Goal: Transaction & Acquisition: Purchase product/service

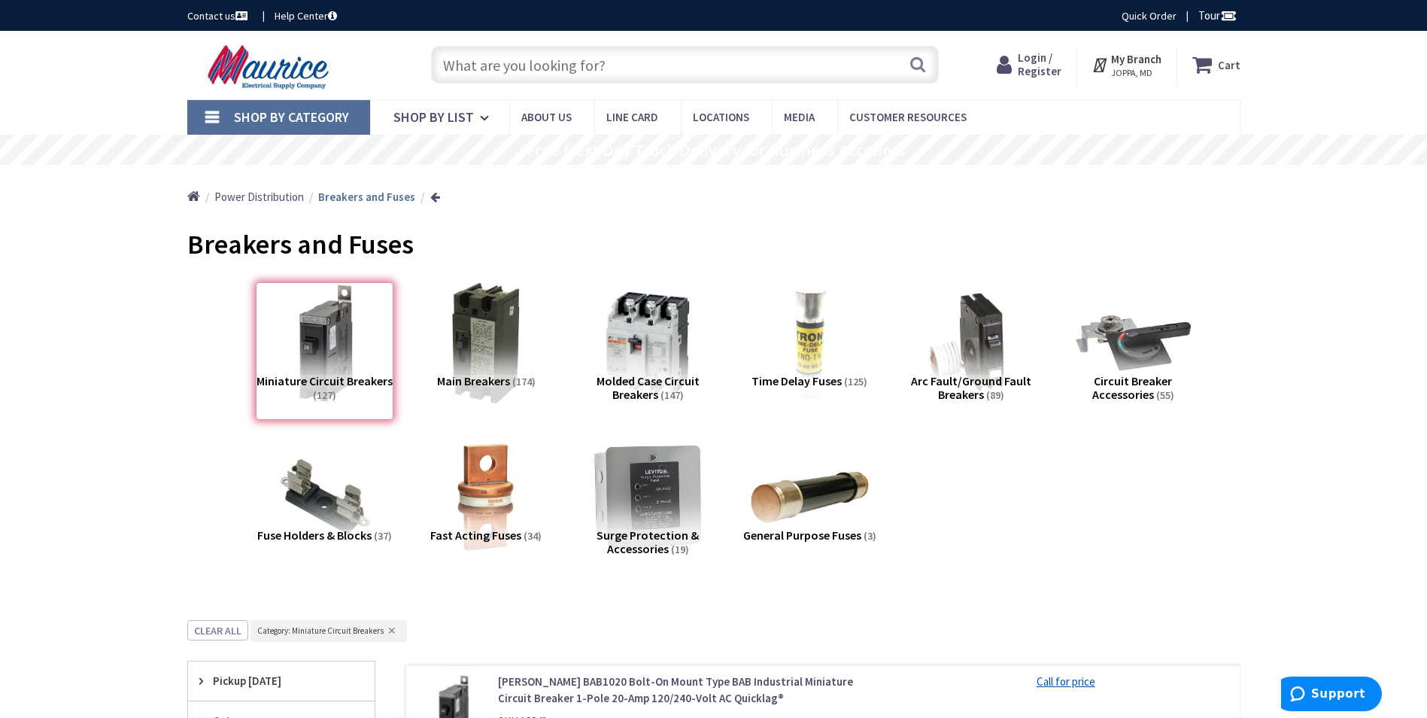
click at [599, 57] on input "text" at bounding box center [685, 65] width 508 height 38
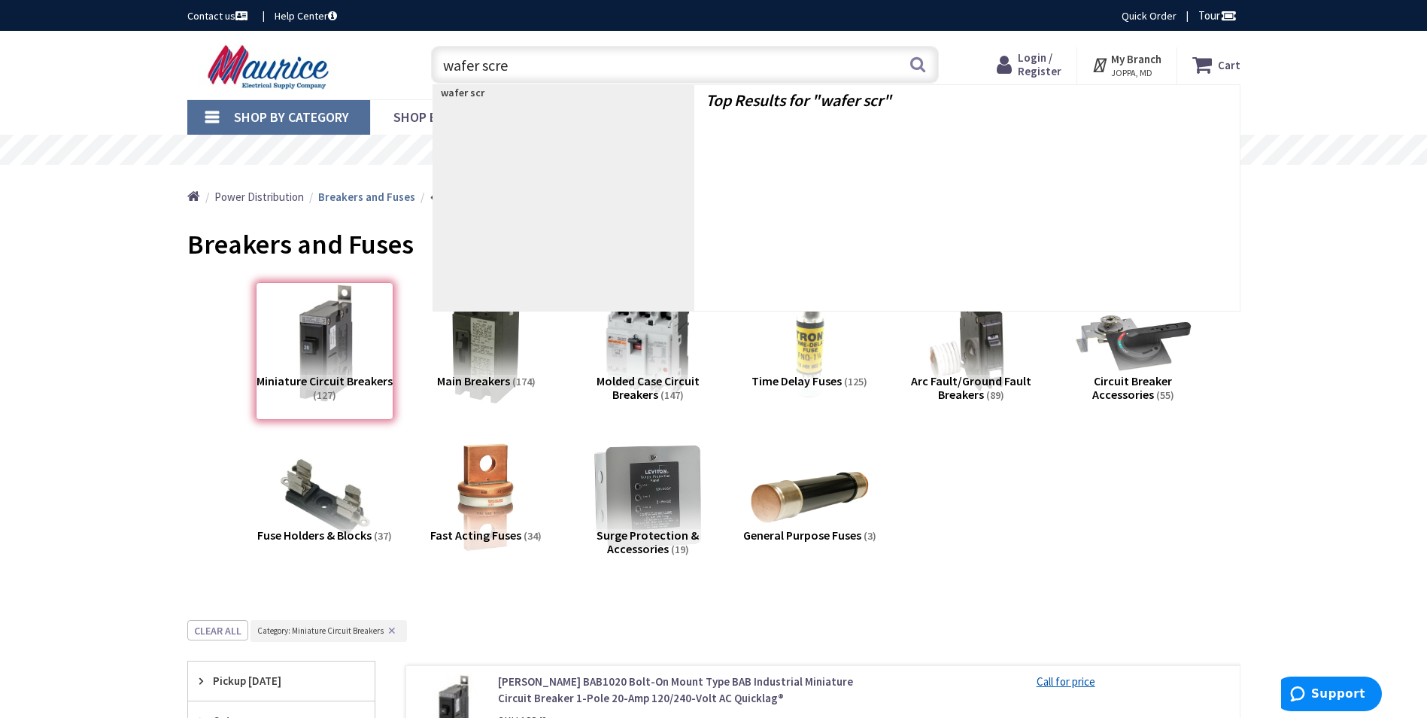
type input "wafer screw"
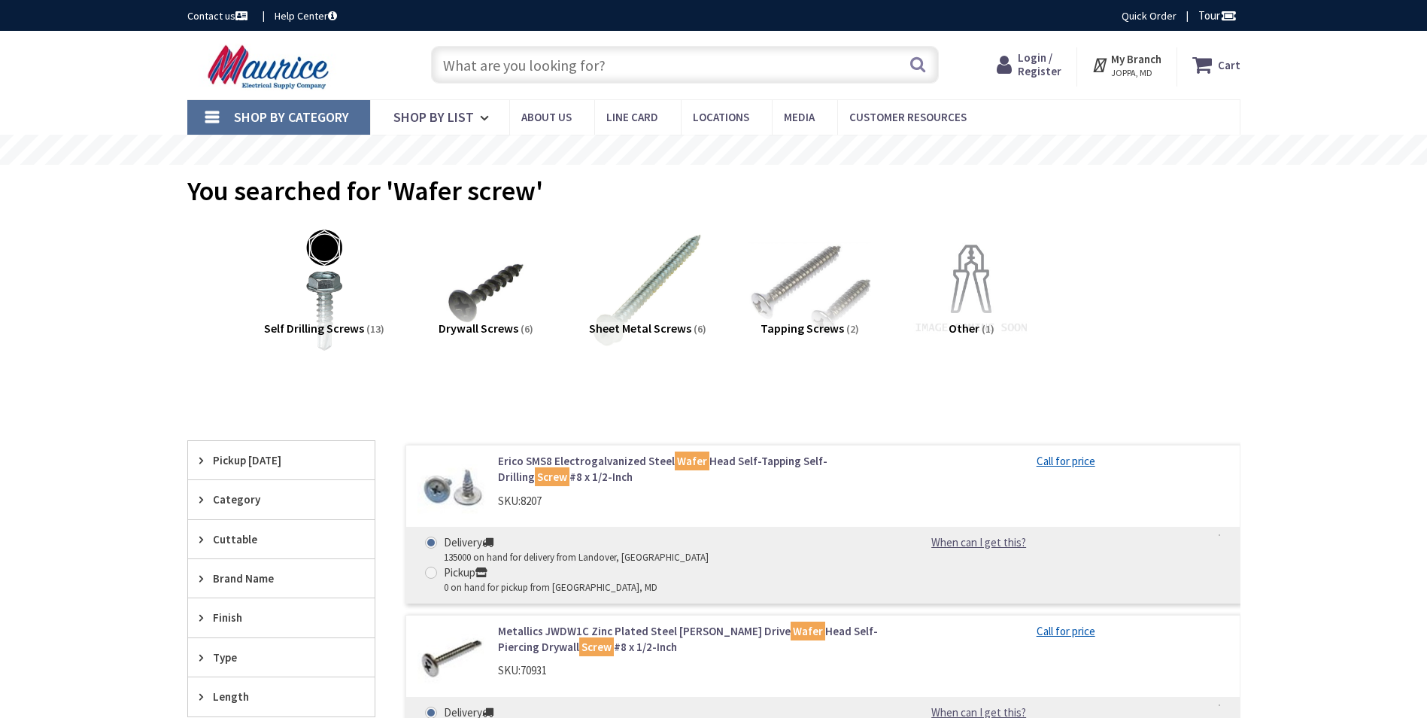
type input "[GEOGRAPHIC_DATA][PERSON_NAME], [GEOGRAPHIC_DATA]"
click at [515, 65] on input "text" at bounding box center [685, 65] width 508 height 38
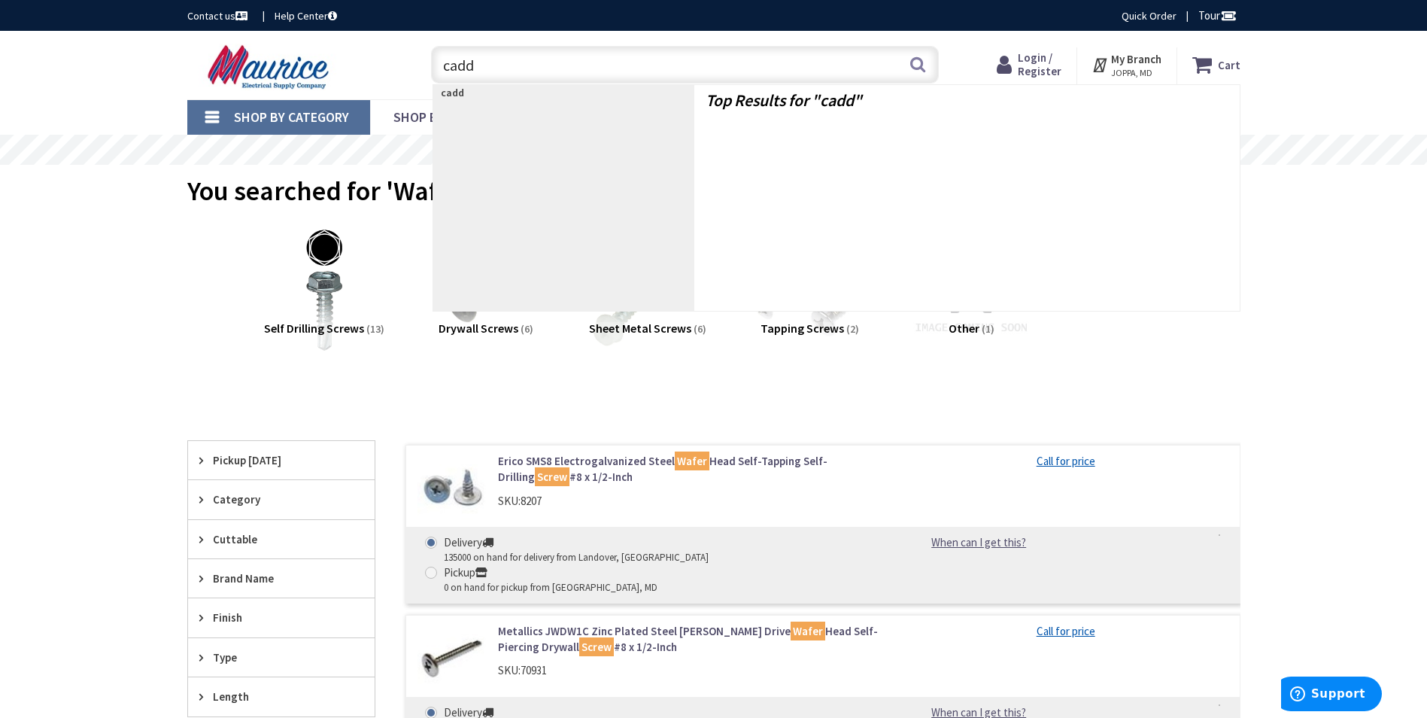
type input "caddy"
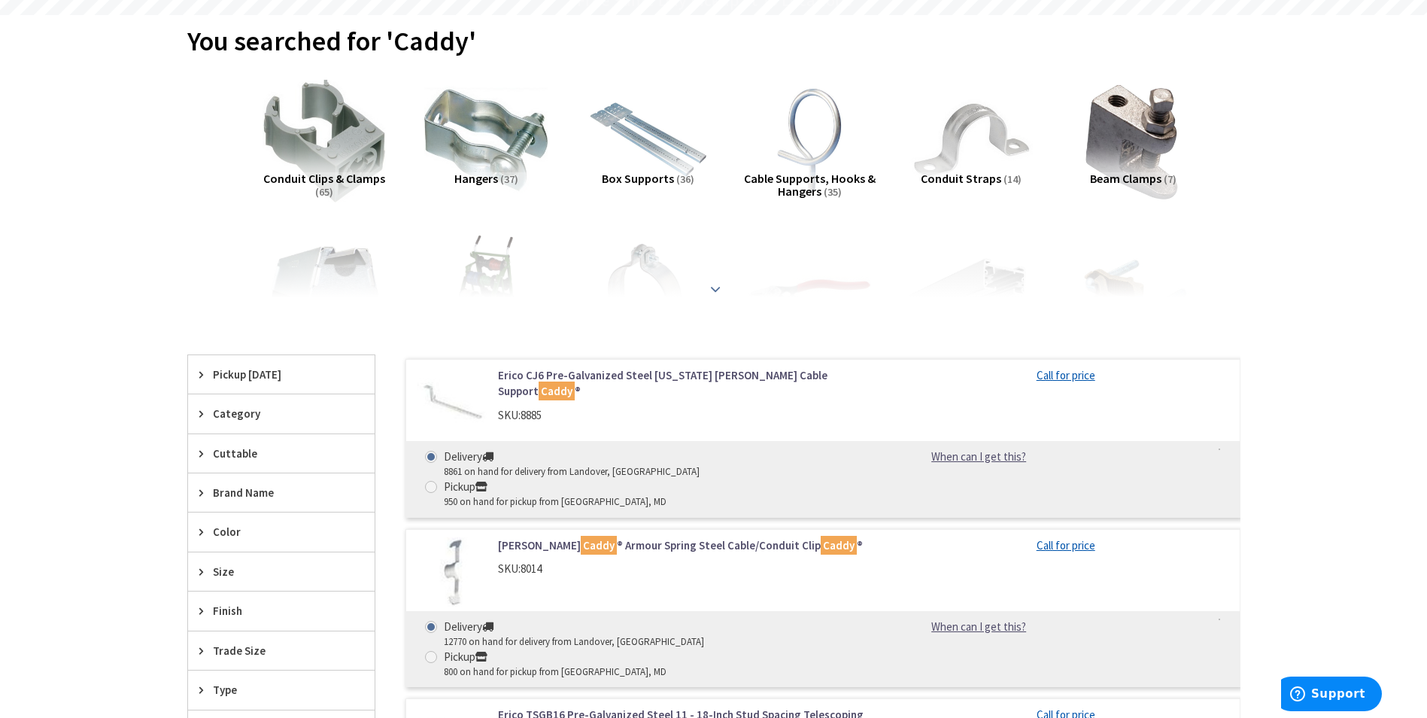
scroll to position [150, 0]
click at [716, 289] on strong at bounding box center [715, 288] width 18 height 17
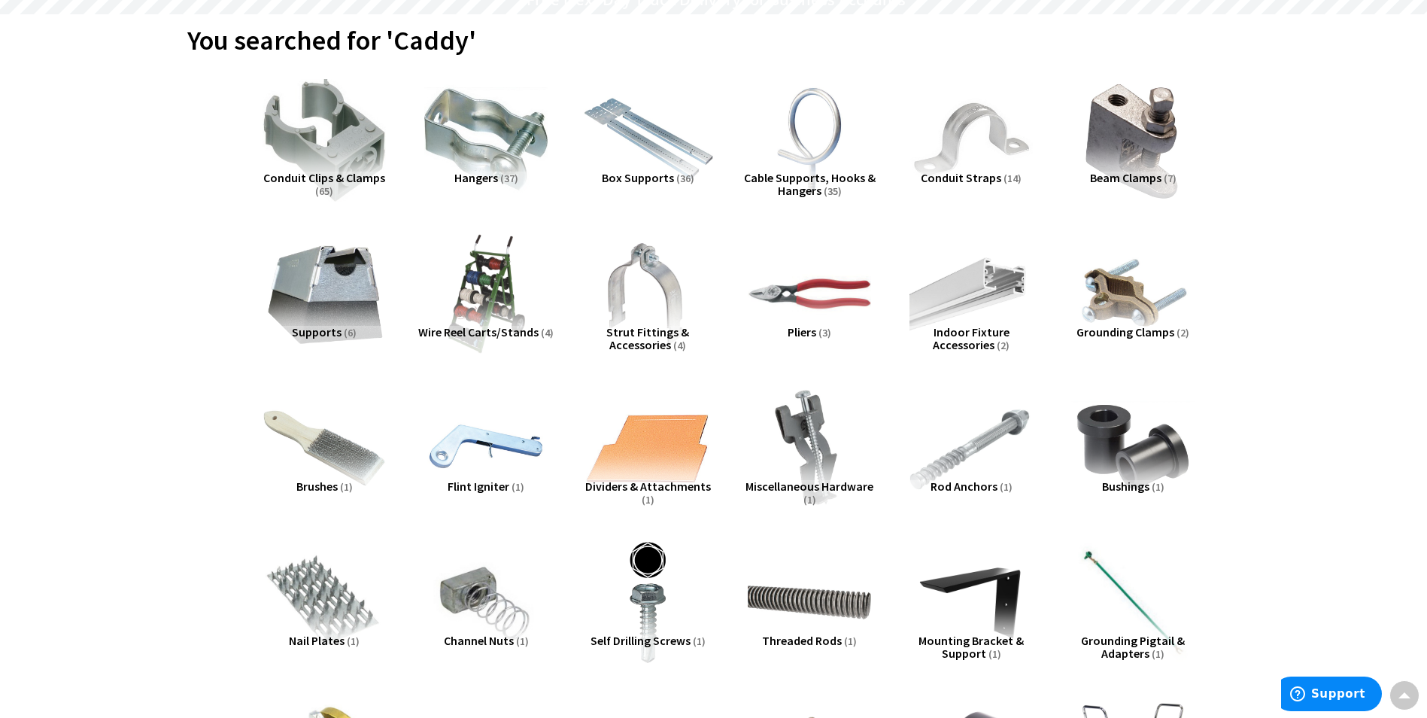
click at [655, 165] on img at bounding box center [647, 139] width 136 height 136
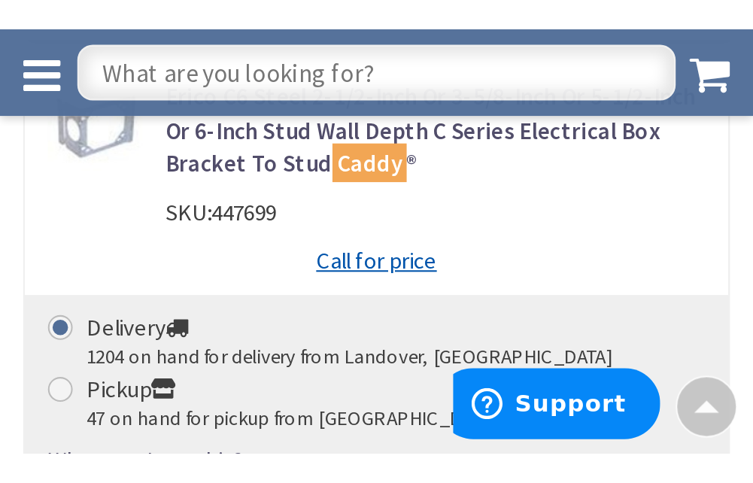
scroll to position [1382, 0]
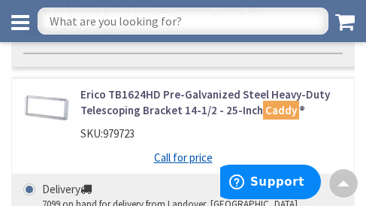
click at [275, 87] on div "Erico TB1624HD Pre-Galvanized Steel Heavy-Duty Telescoping Bracket 14-1/2 - 25-…" at bounding box center [211, 118] width 285 height 63
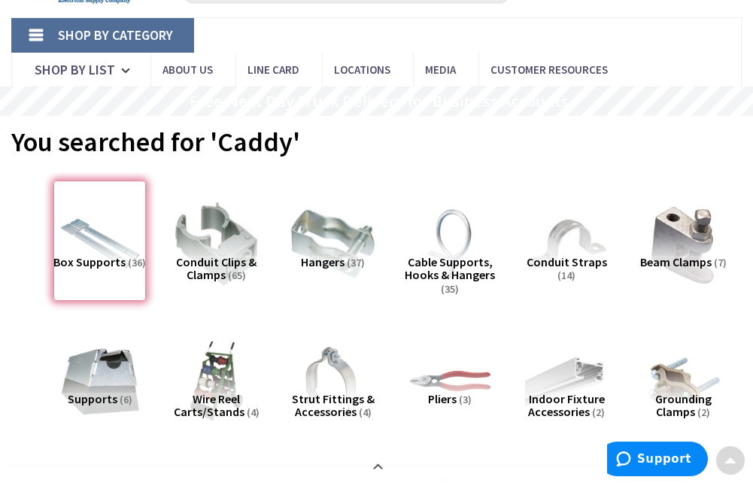
scroll to position [0, 0]
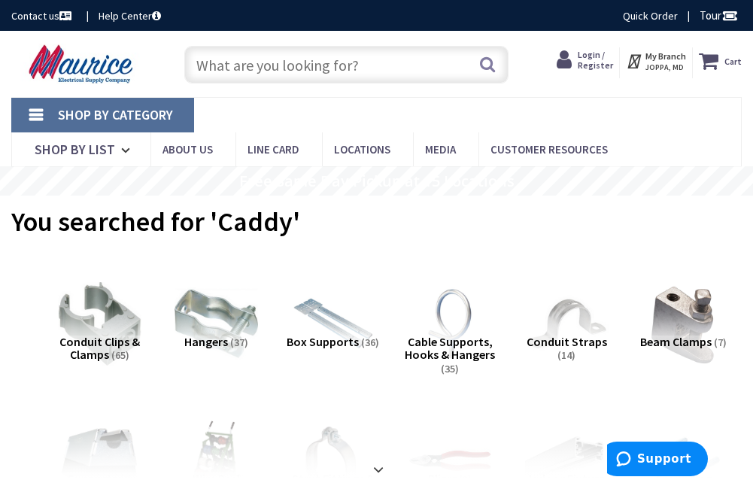
click at [119, 111] on span "Shop By Category" at bounding box center [115, 114] width 115 height 17
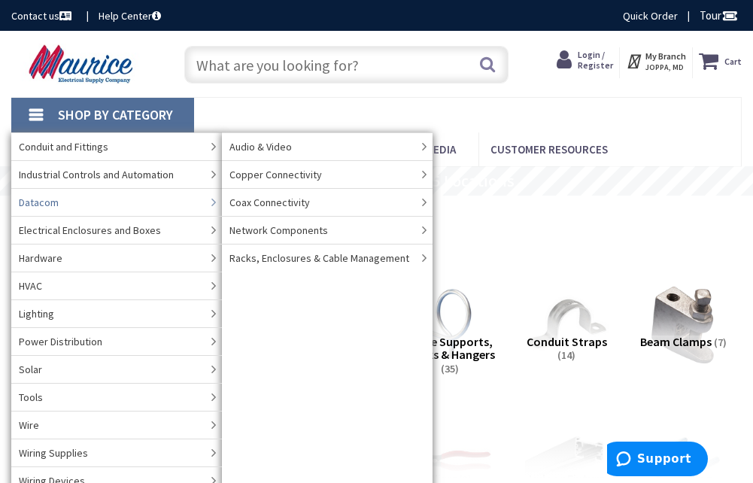
click at [49, 196] on span "Datacom" at bounding box center [39, 202] width 40 height 15
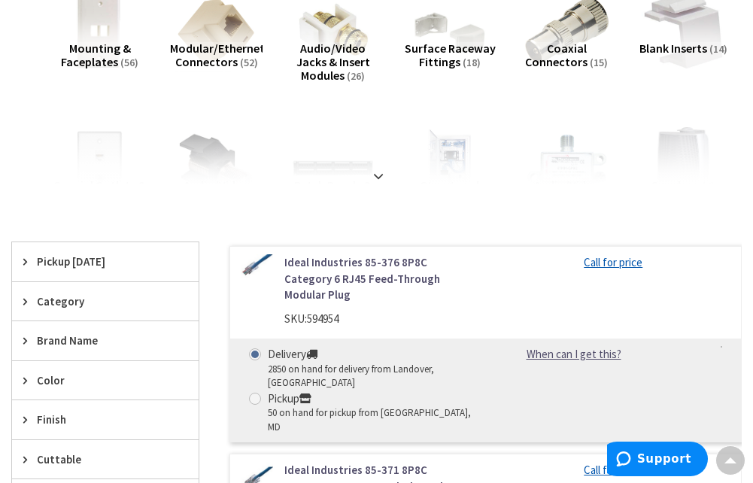
scroll to position [301, 0]
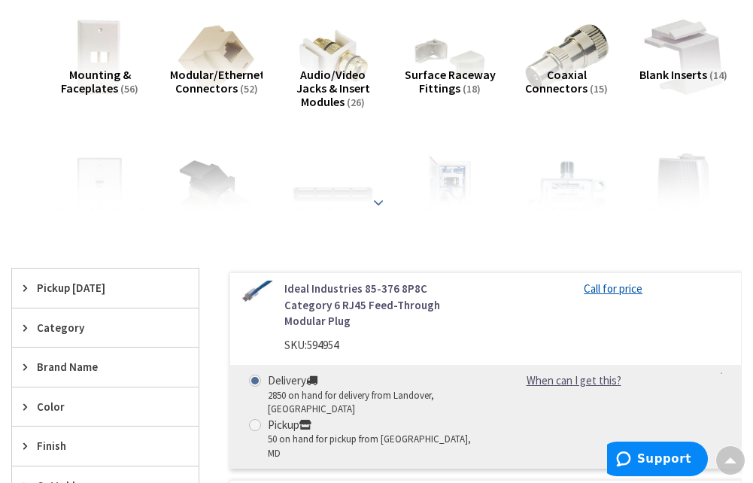
click at [375, 199] on strong at bounding box center [378, 202] width 18 height 17
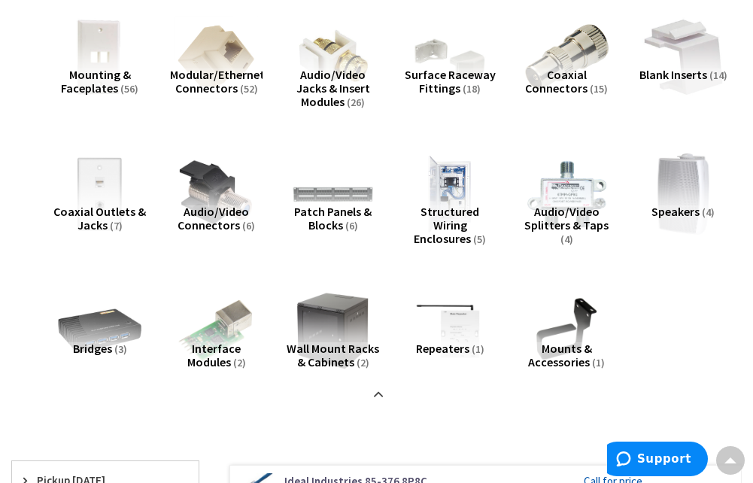
click at [567, 345] on span "Mounts & Accessories" at bounding box center [560, 355] width 64 height 29
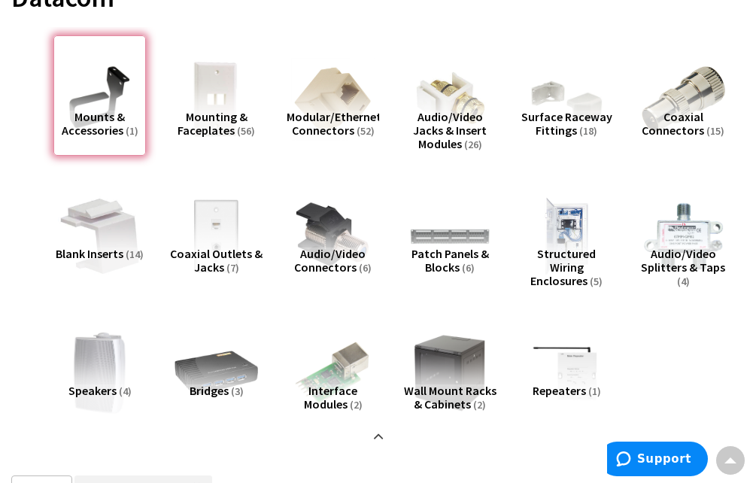
scroll to position [57, 0]
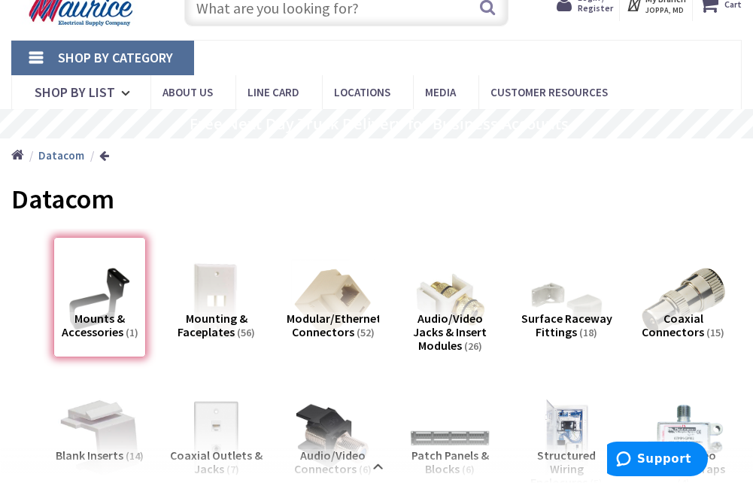
click at [99, 62] on span "Shop By Category" at bounding box center [115, 57] width 115 height 17
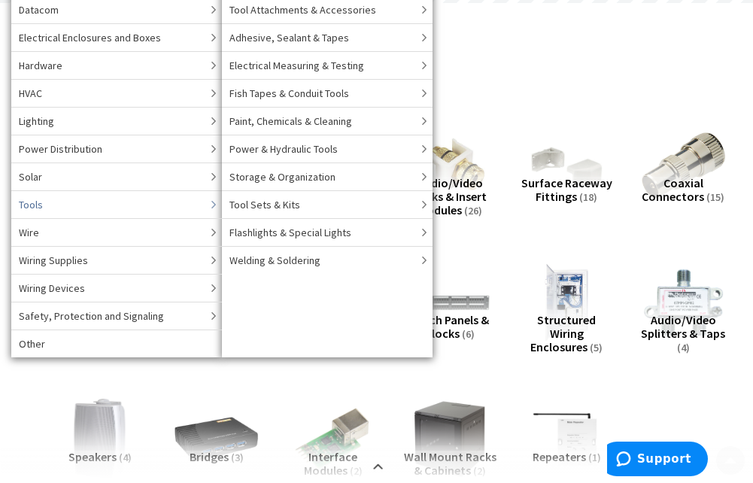
scroll to position [208, 0]
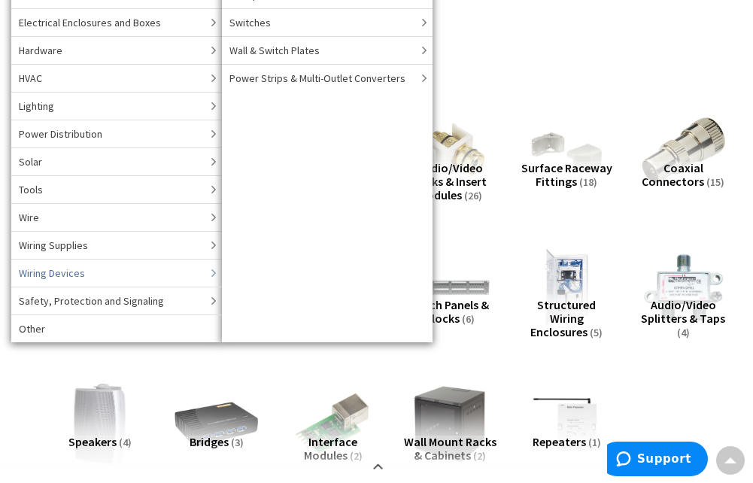
click at [85, 245] on span "Wiring Supplies" at bounding box center [53, 245] width 69 height 15
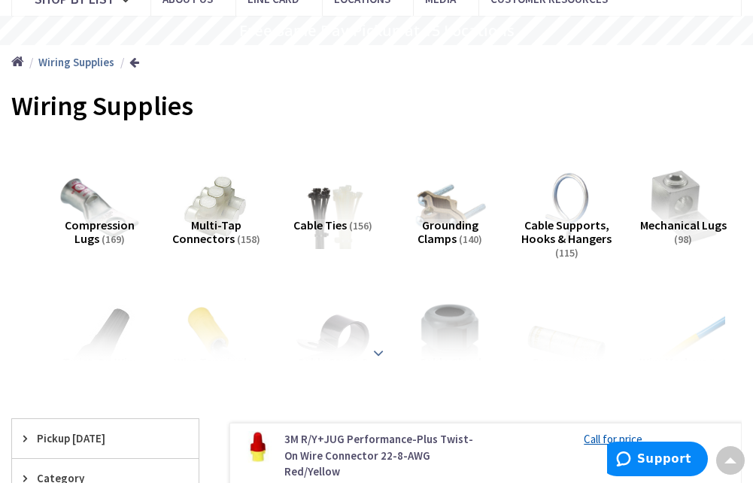
click at [373, 353] on strong at bounding box center [378, 353] width 18 height 17
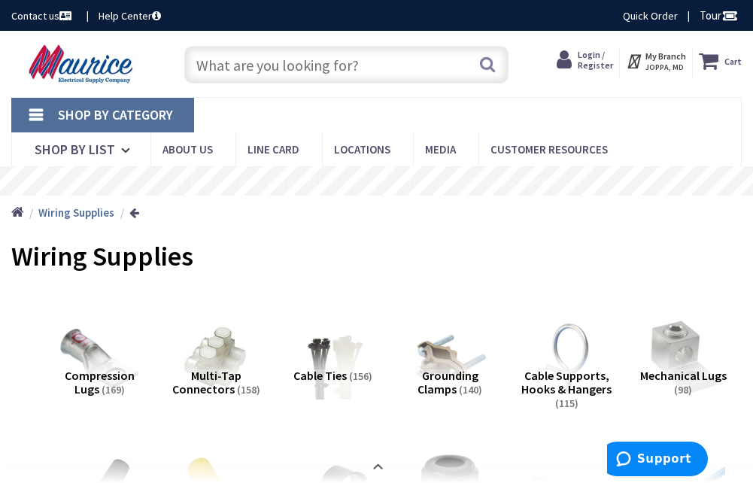
click at [427, 55] on input "text" at bounding box center [346, 65] width 324 height 38
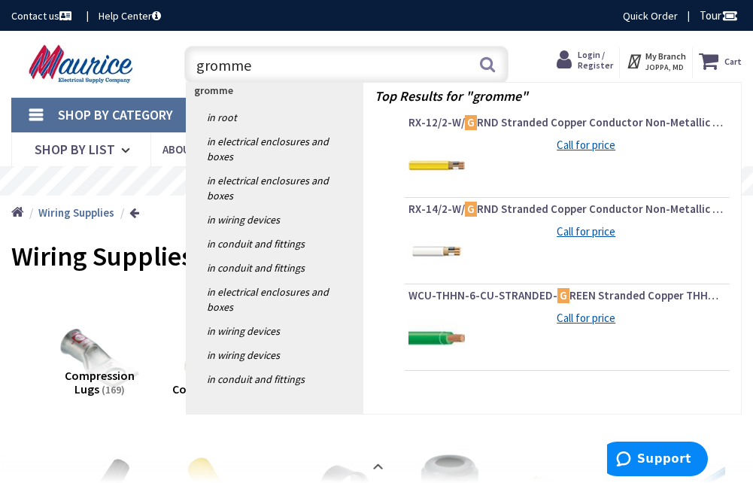
type input "grommet"
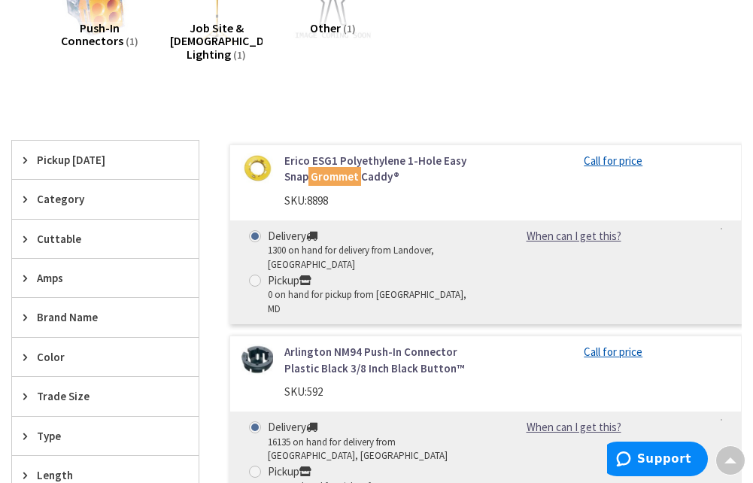
scroll to position [451, 0]
click at [421, 160] on link "Erico ESG1 Polyethylene 1-Hole Easy Snap Grommet Caddy®" at bounding box center [379, 168] width 190 height 32
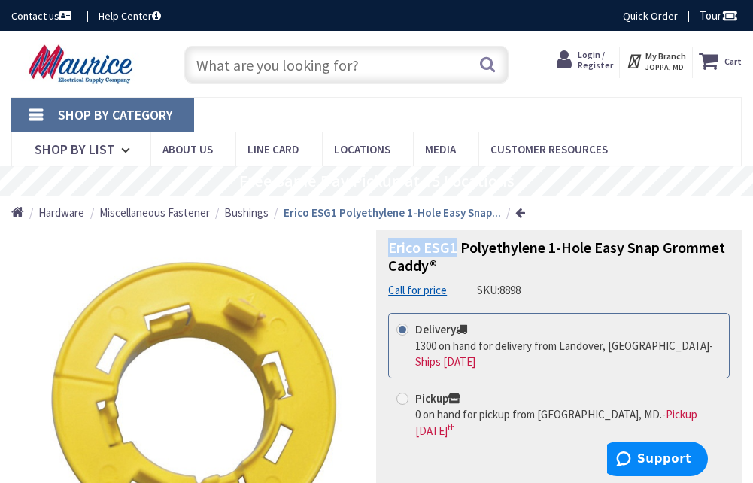
drag, startPoint x: 392, startPoint y: 249, endPoint x: 457, endPoint y: 252, distance: 64.8
click at [457, 252] on span "Erico ESG1 Polyethylene 1-Hole Easy Snap Grommet Caddy®" at bounding box center [556, 256] width 337 height 37
